Goal: Communication & Community: Participate in discussion

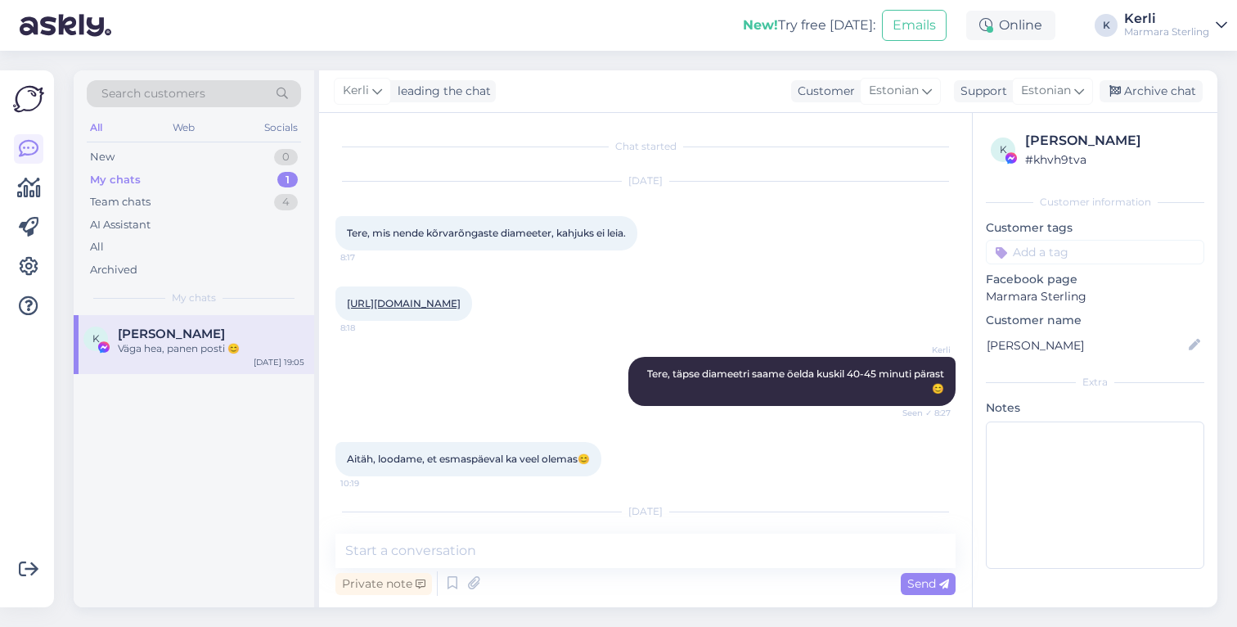
scroll to position [1219, 0]
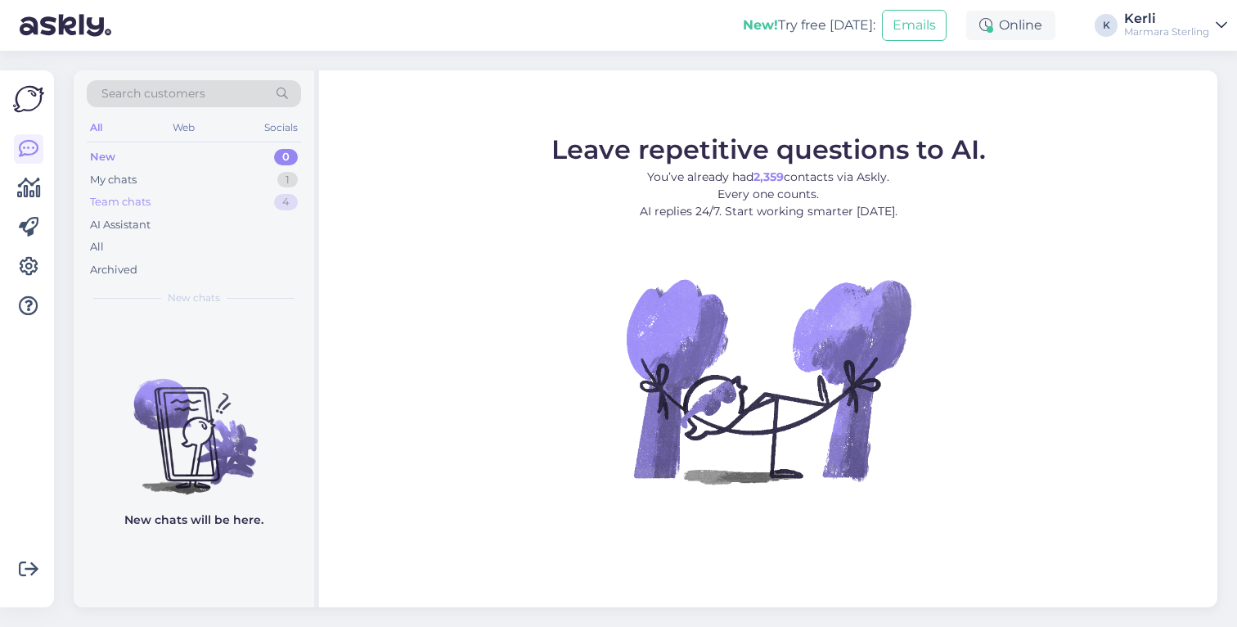
click at [200, 191] on div "Team chats 4" at bounding box center [194, 202] width 214 height 23
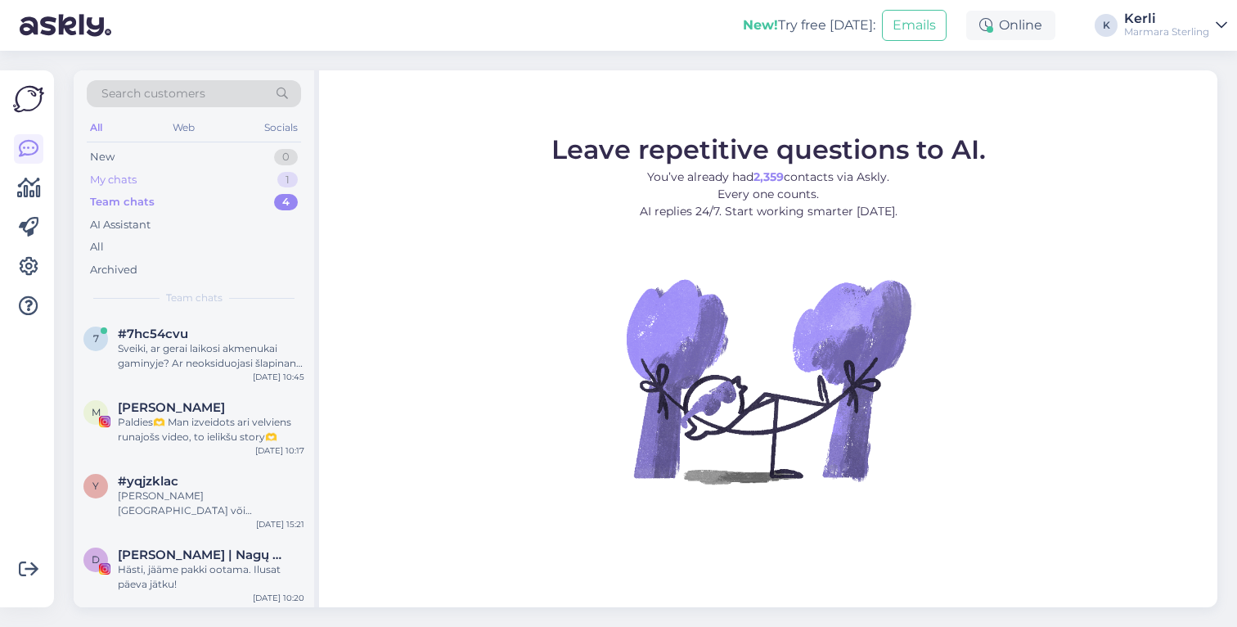
click at [199, 181] on div "My chats 1" at bounding box center [194, 180] width 214 height 23
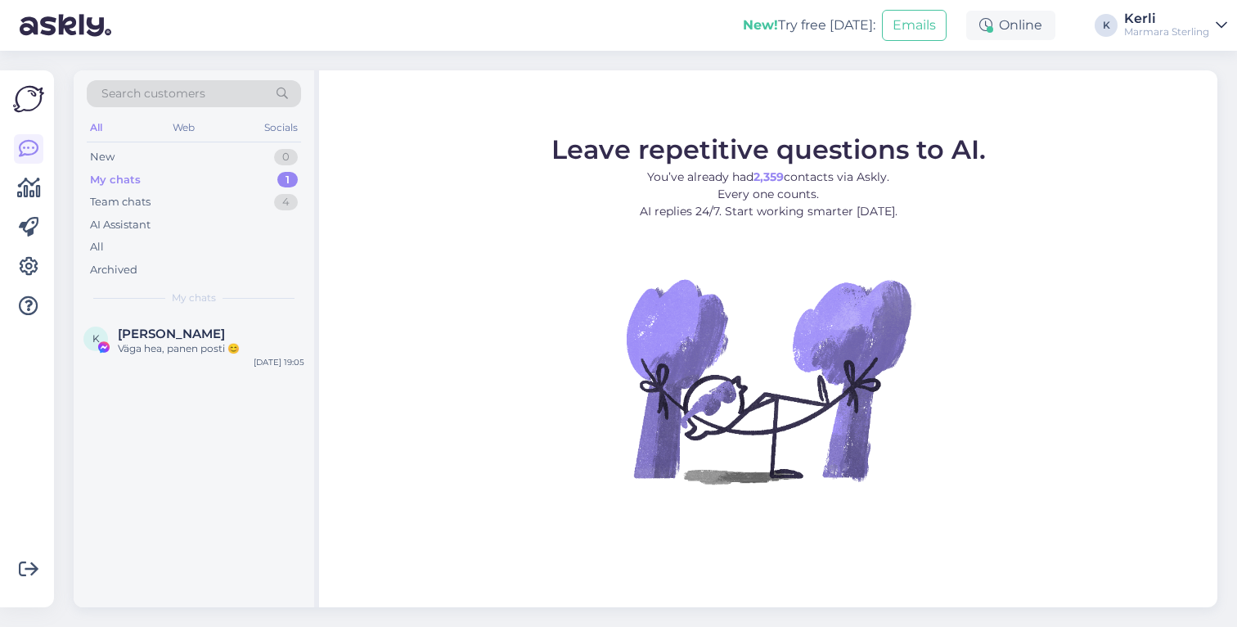
click at [199, 177] on div "My chats 1" at bounding box center [194, 180] width 214 height 23
click at [196, 353] on div "Väga hea, panen posti 😊" at bounding box center [211, 348] width 187 height 15
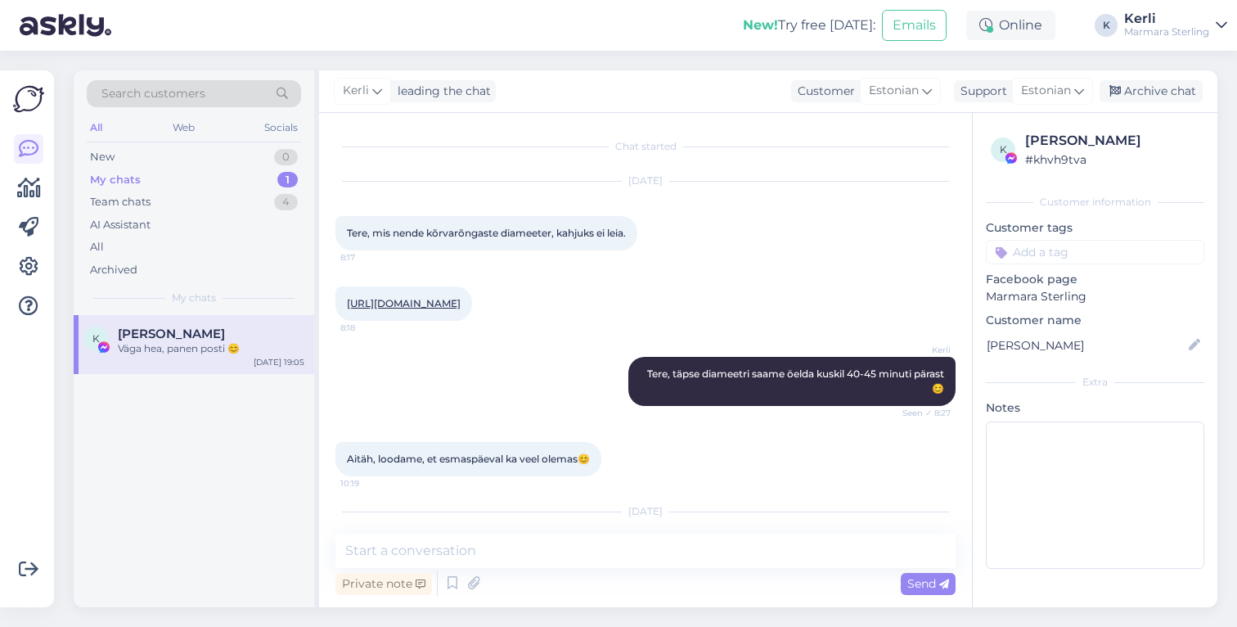
scroll to position [1404, 0]
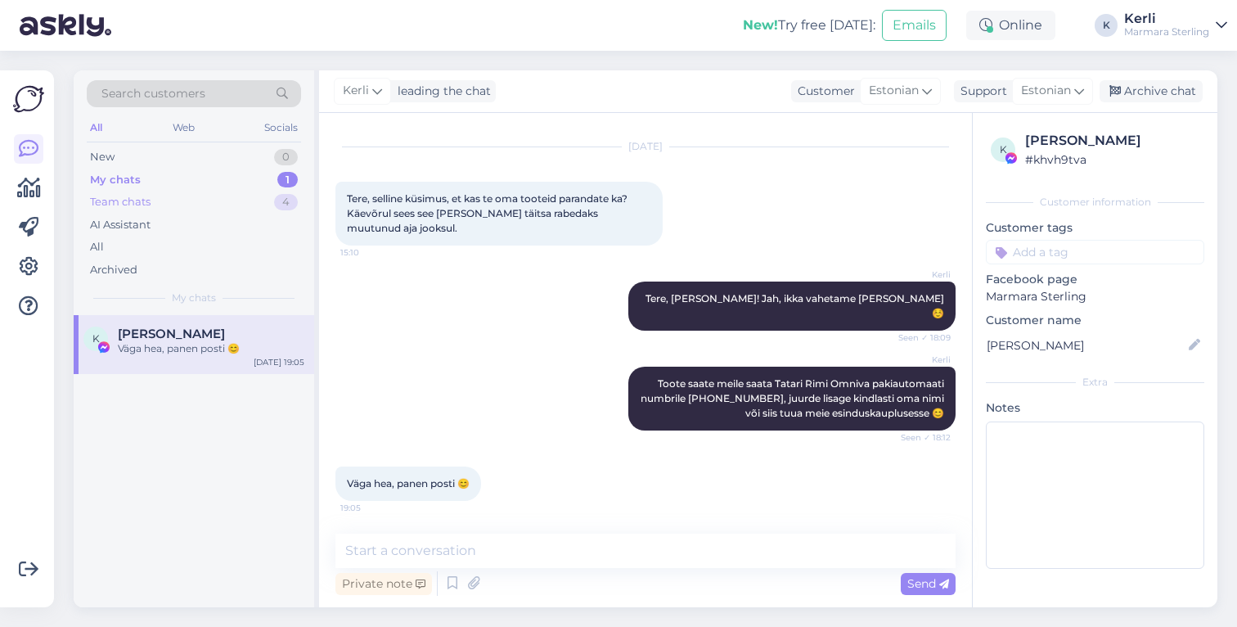
click at [191, 202] on div "Team chats 4" at bounding box center [194, 202] width 214 height 23
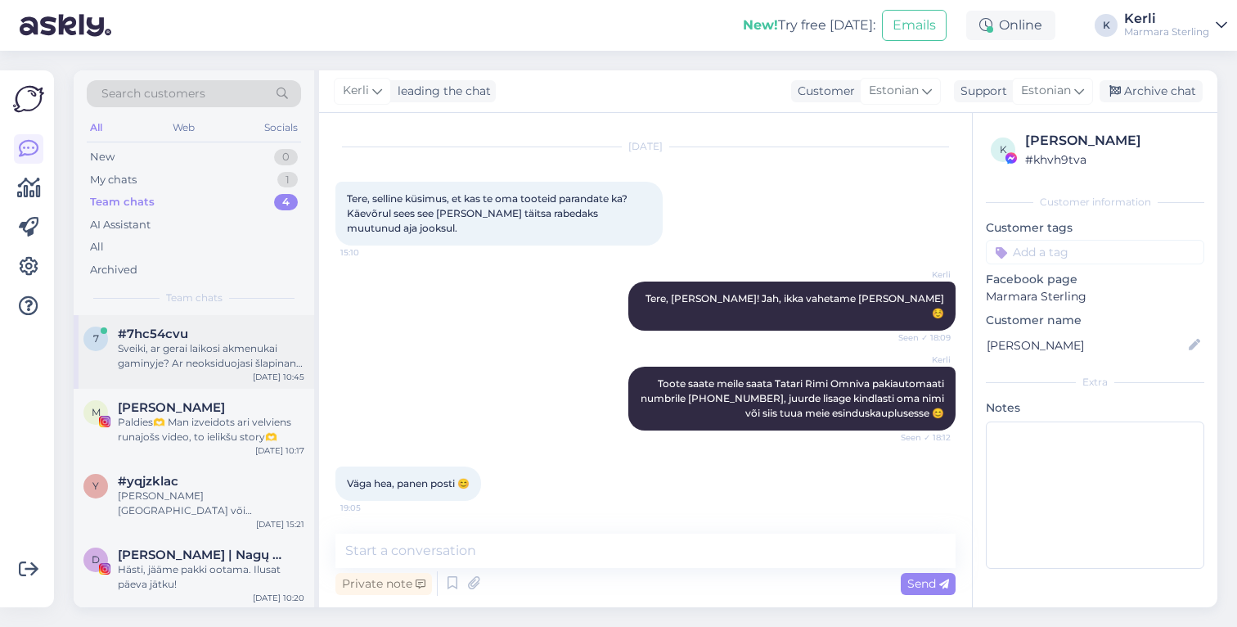
click at [212, 349] on div "Sveiki, ar gerai laikosi akmenukai gaminyje? Ar neoksiduojasi šlapinant, nepake…" at bounding box center [211, 355] width 187 height 29
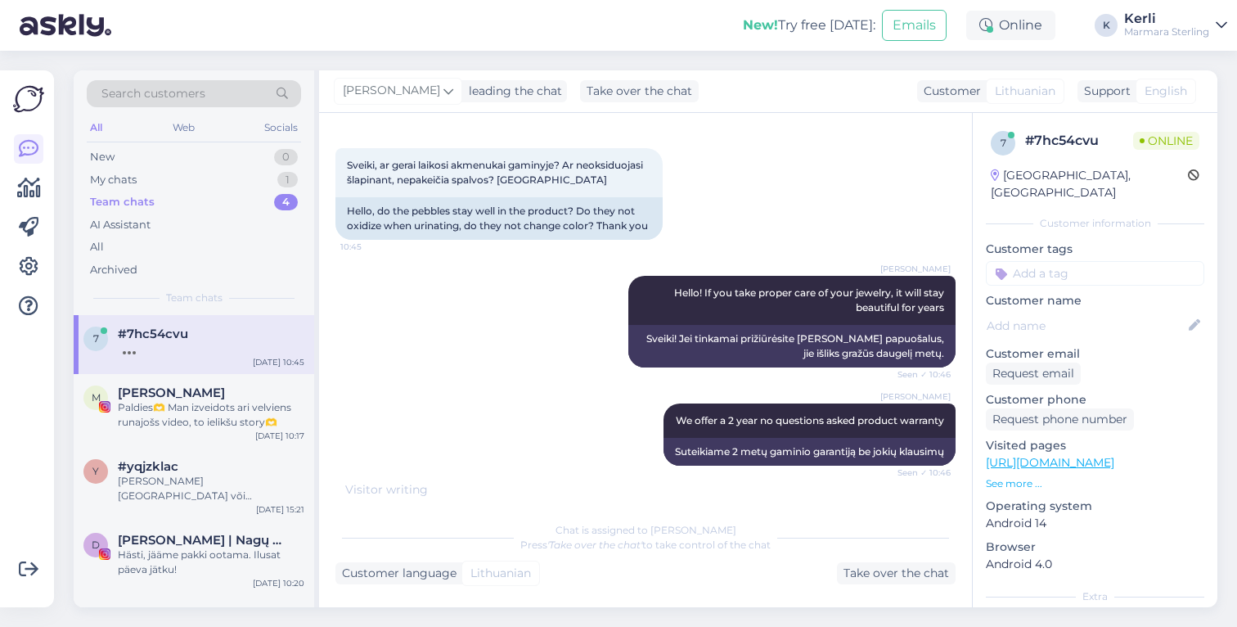
scroll to position [166, 0]
